Goal: Task Accomplishment & Management: Manage account settings

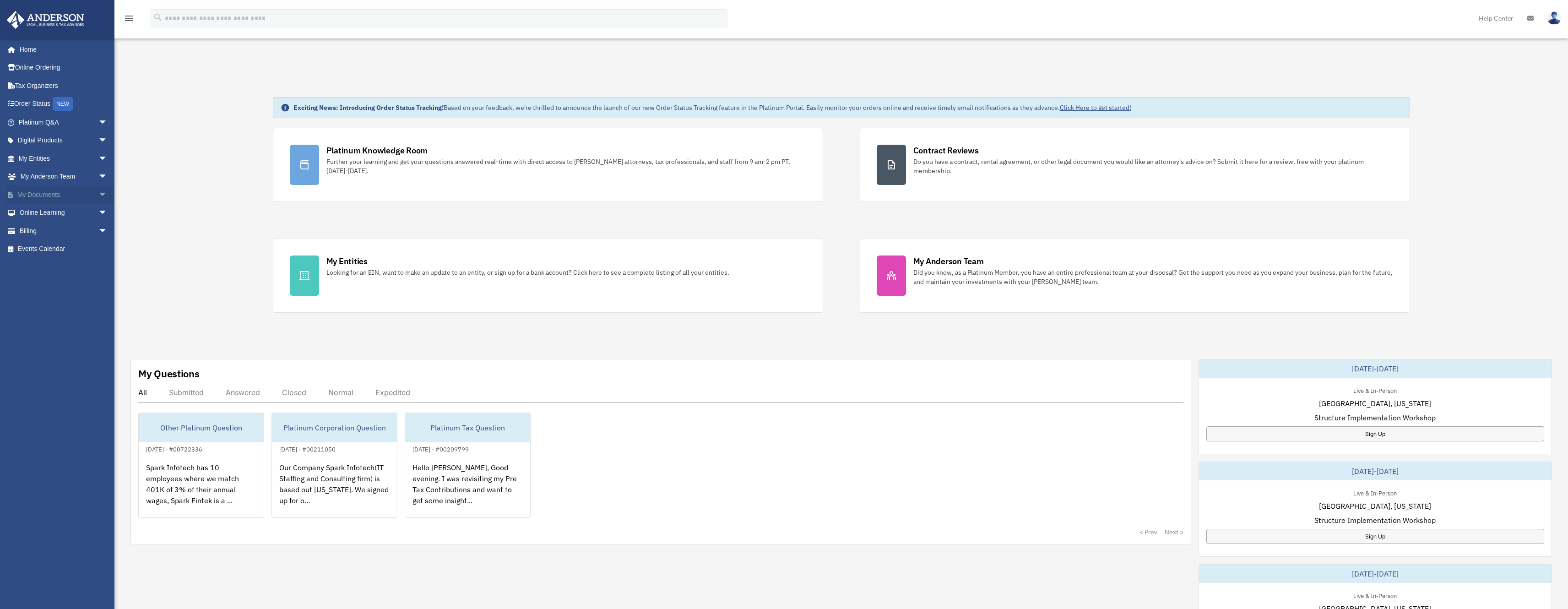
click at [40, 188] on link "My Documents arrow_drop_down" at bounding box center [64, 194] width 115 height 18
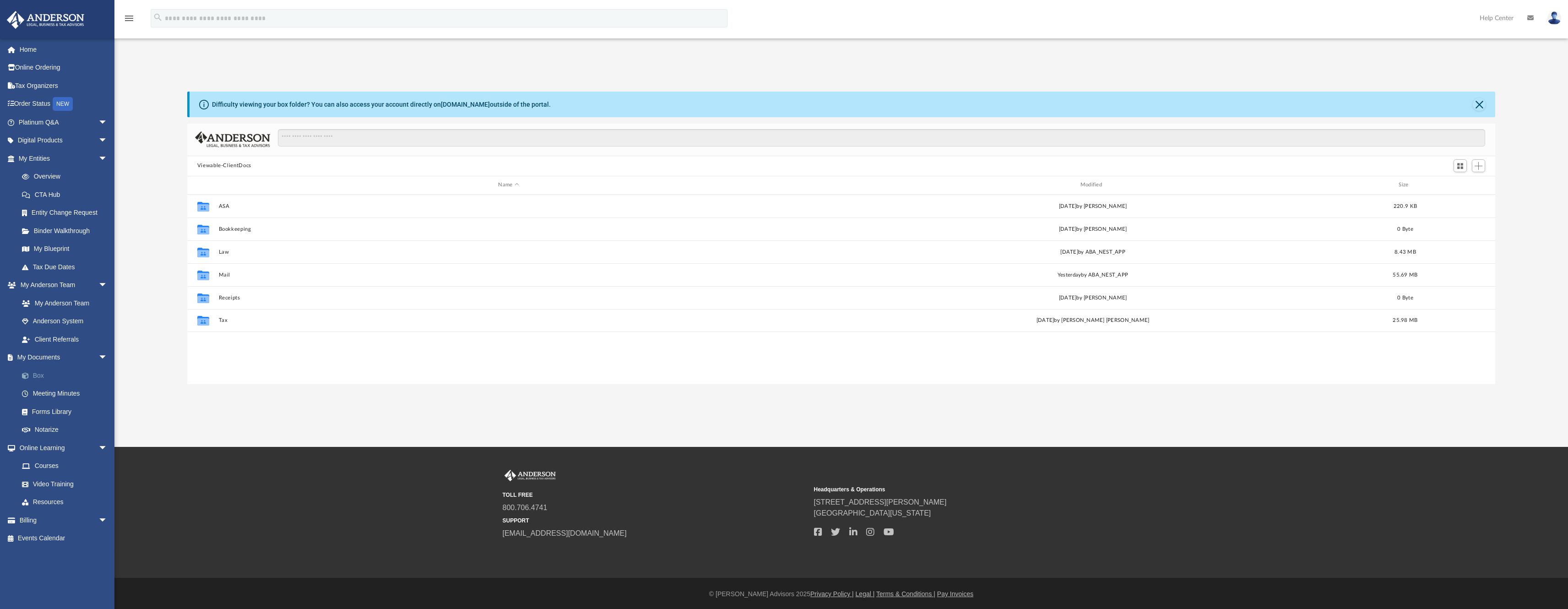
scroll to position [201, 1301]
click at [54, 377] on link "Box" at bounding box center [67, 375] width 108 height 18
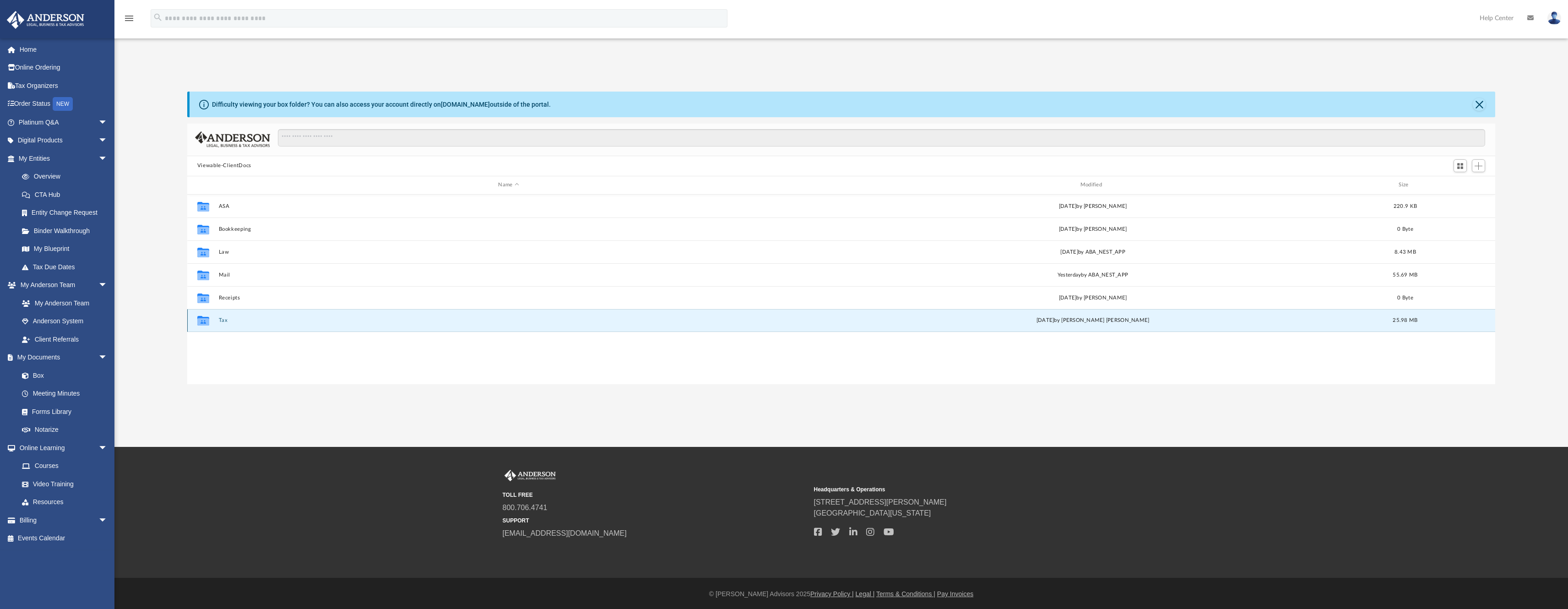
click at [228, 318] on button "Tax" at bounding box center [508, 320] width 580 height 6
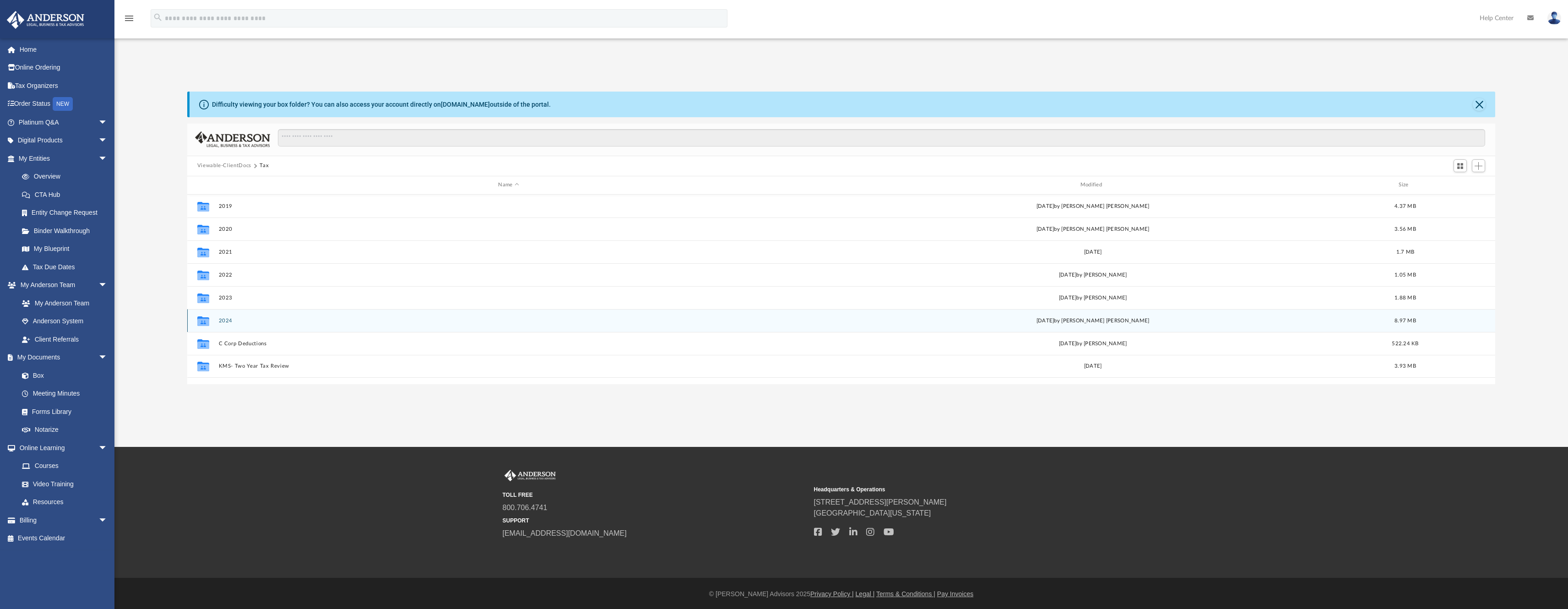
click at [219, 318] on button "2024" at bounding box center [508, 320] width 580 height 6
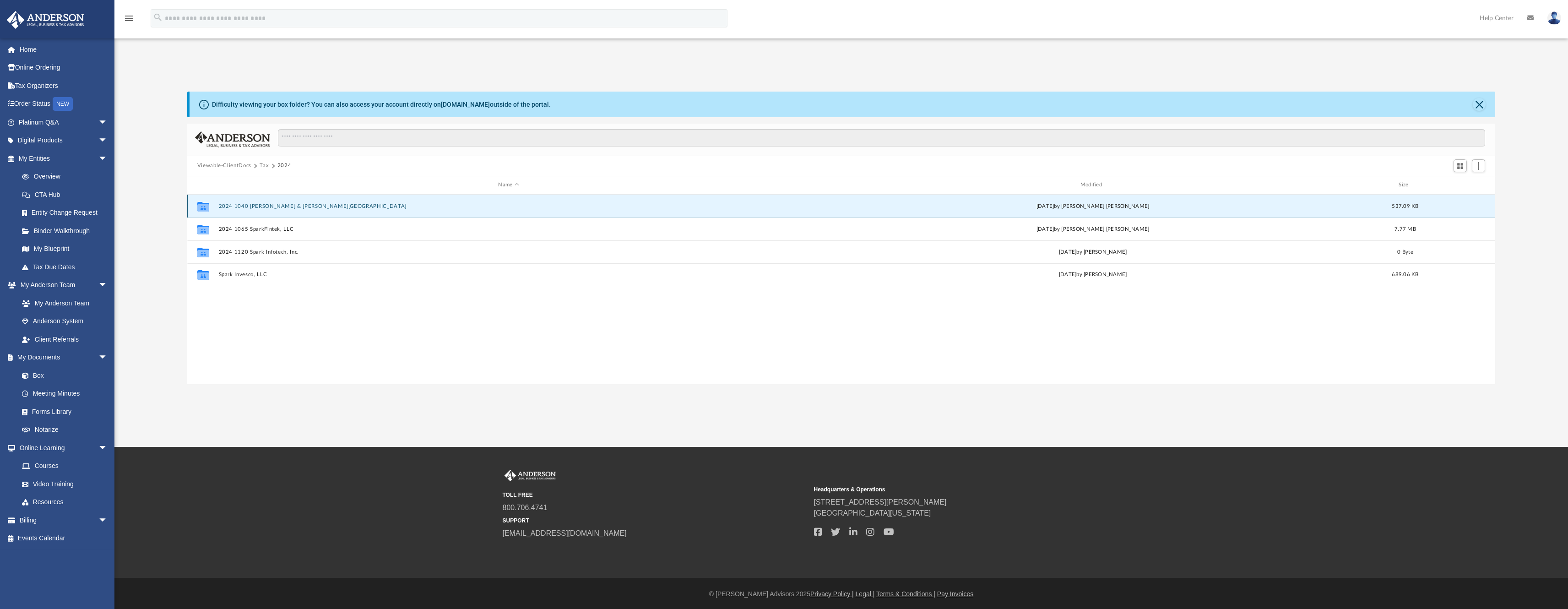
click at [287, 207] on button "2024 1040 [PERSON_NAME] & [PERSON_NAME][GEOGRAPHIC_DATA]" at bounding box center [508, 206] width 580 height 6
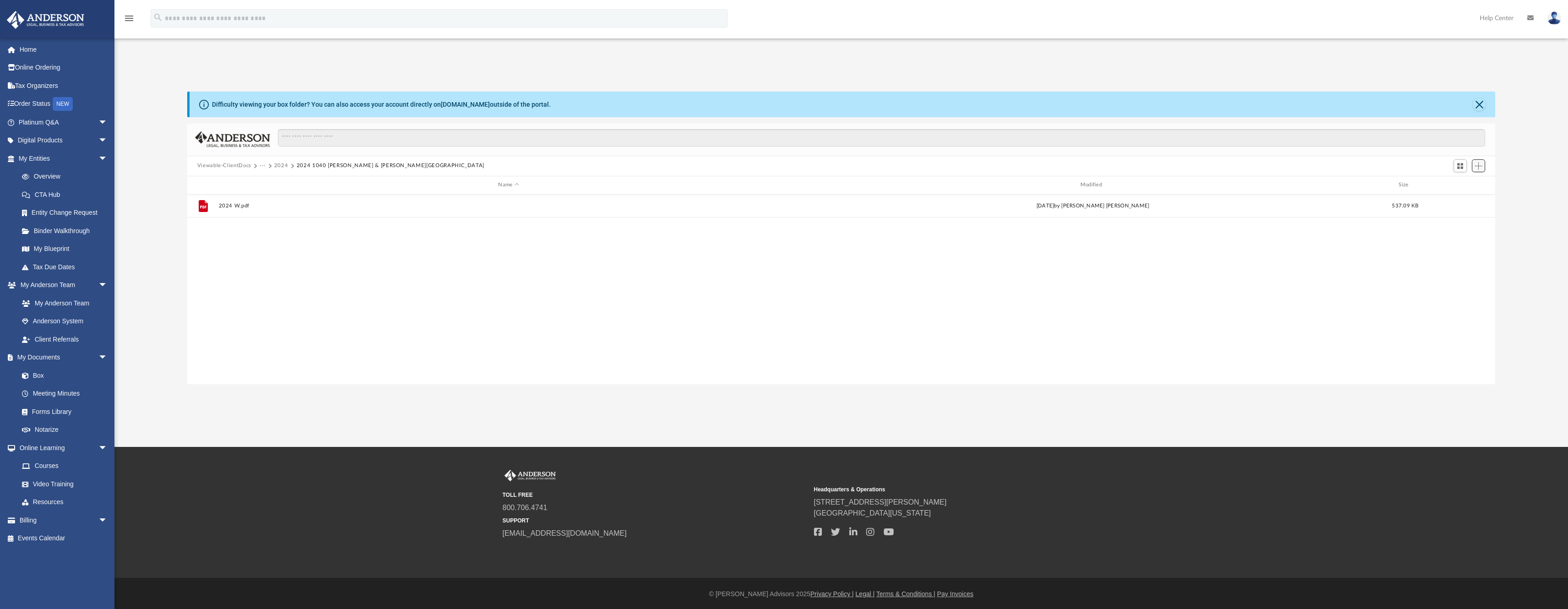
click at [1482, 166] on span "Add" at bounding box center [1478, 166] width 8 height 8
click at [1459, 183] on li "Upload" at bounding box center [1465, 185] width 29 height 10
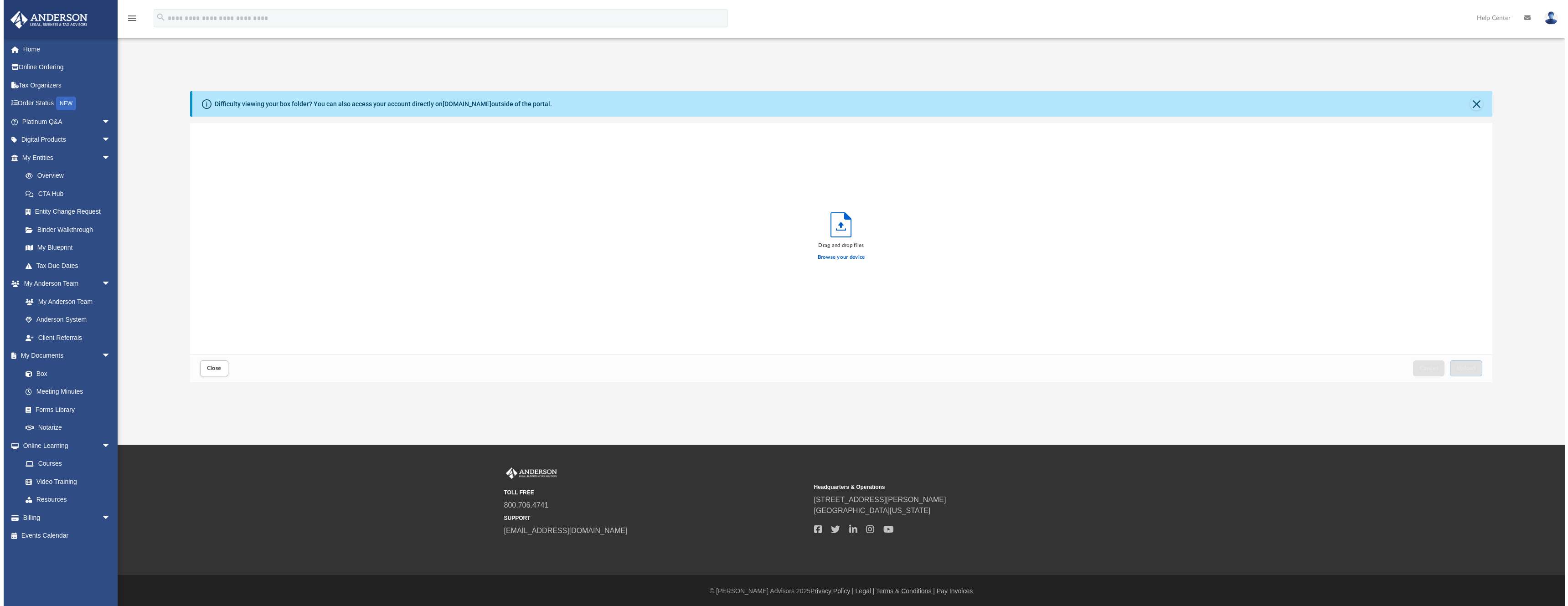
scroll to position [224, 1296]
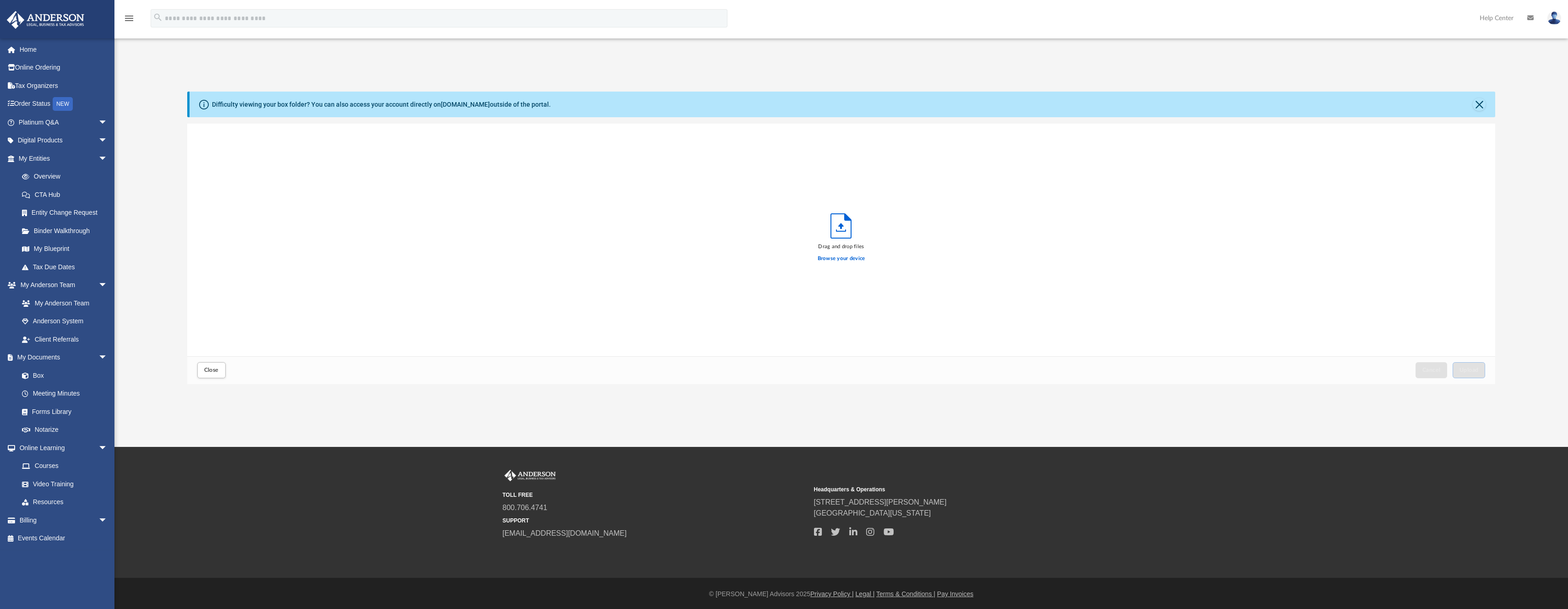
click at [848, 229] on icon "Upload" at bounding box center [841, 226] width 20 height 24
click at [844, 229] on icon "Upload" at bounding box center [841, 226] width 20 height 24
click at [843, 258] on label "Browse your device" at bounding box center [841, 258] width 48 height 8
click at [0, 0] on input "Browse your device" at bounding box center [0, 0] width 0 height 0
click at [1474, 106] on button "Close" at bounding box center [1479, 104] width 13 height 13
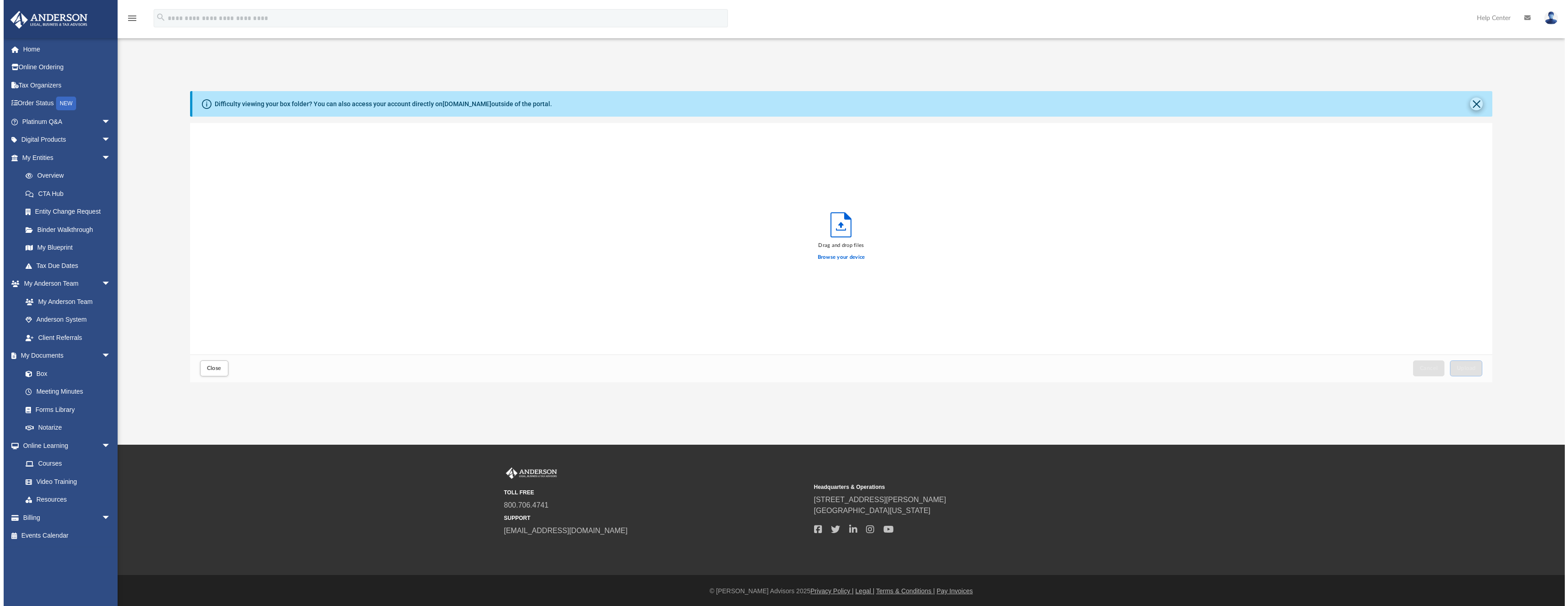
scroll to position [225, 1302]
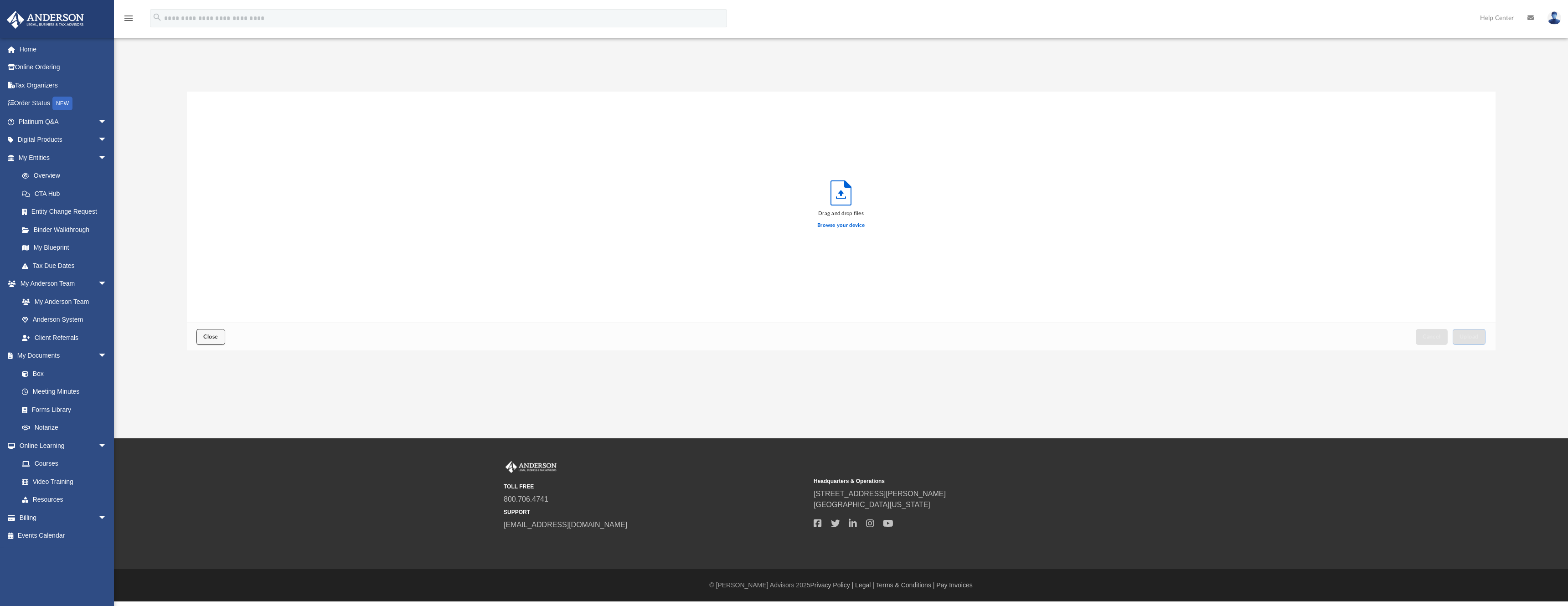
click at [212, 335] on span "Close" at bounding box center [211, 336] width 15 height 5
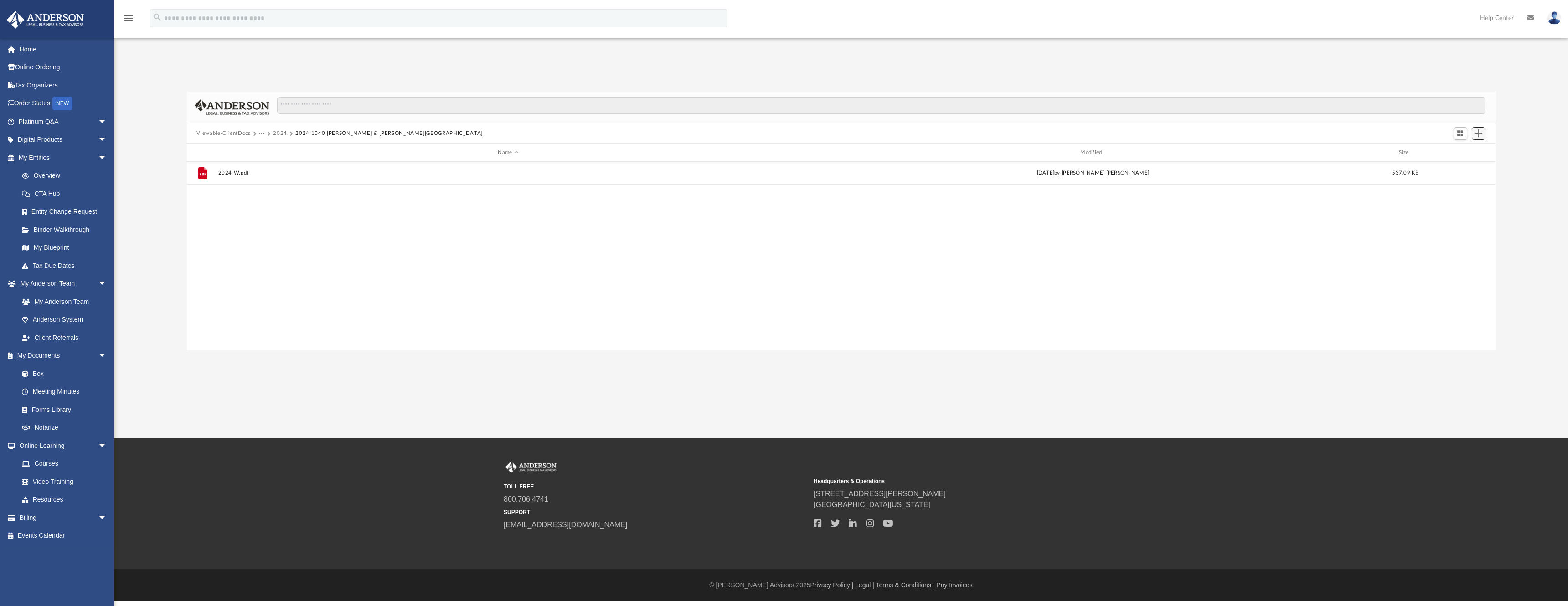
click at [1475, 134] on span "Add" at bounding box center [1478, 133] width 8 height 8
click at [1461, 150] on li "Upload" at bounding box center [1466, 152] width 29 height 10
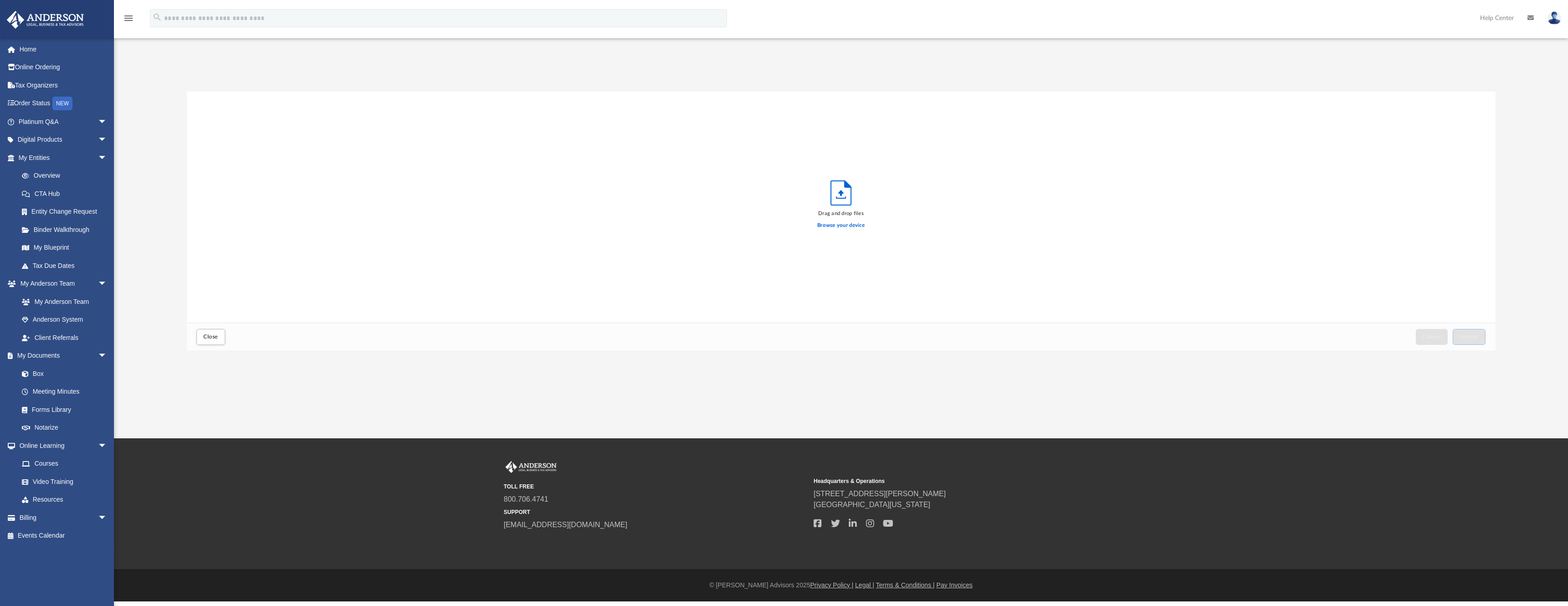
scroll to position [225, 1302]
click at [844, 224] on label "Browse your device" at bounding box center [841, 225] width 47 height 8
click at [0, 0] on input "Browse your device" at bounding box center [0, 0] width 0 height 0
click at [1468, 342] on button "Upload" at bounding box center [1469, 337] width 33 height 16
click at [213, 336] on span "Close" at bounding box center [211, 336] width 15 height 5
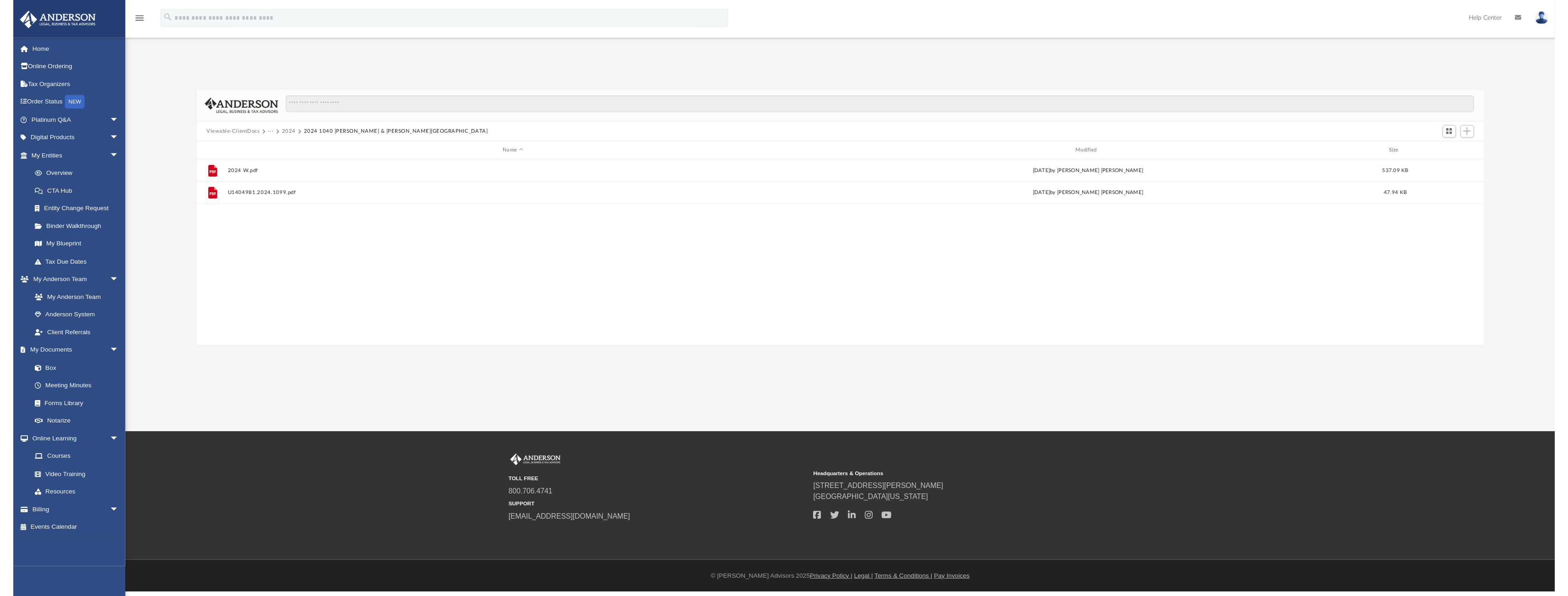
scroll to position [7, 8]
